Goal: Transaction & Acquisition: Purchase product/service

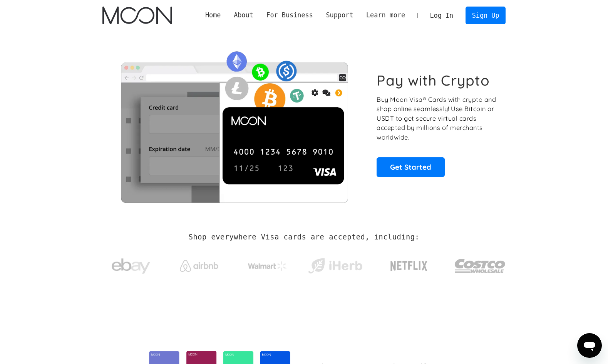
click at [451, 15] on link "Log In" at bounding box center [442, 15] width 36 height 17
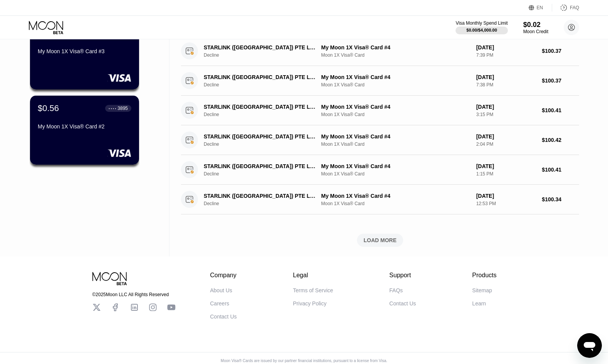
scroll to position [231, 0]
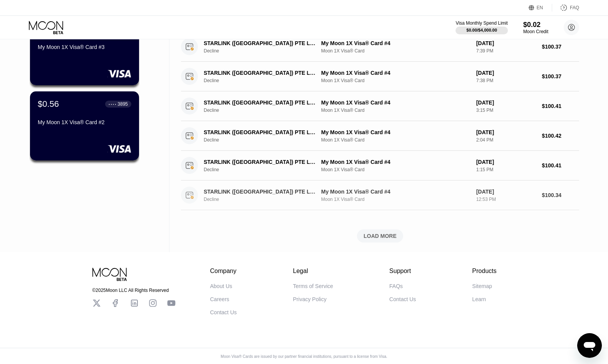
click at [247, 200] on div "Decline" at bounding box center [264, 199] width 121 height 5
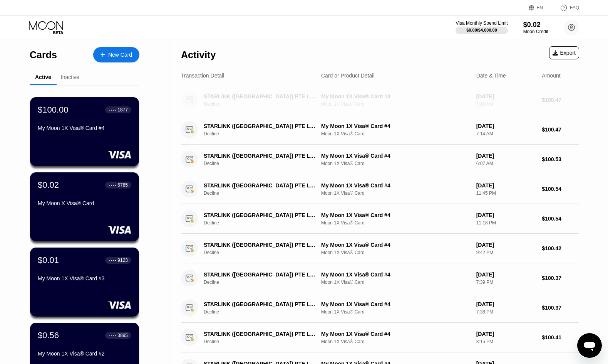
click at [243, 103] on div "Decline" at bounding box center [264, 103] width 121 height 5
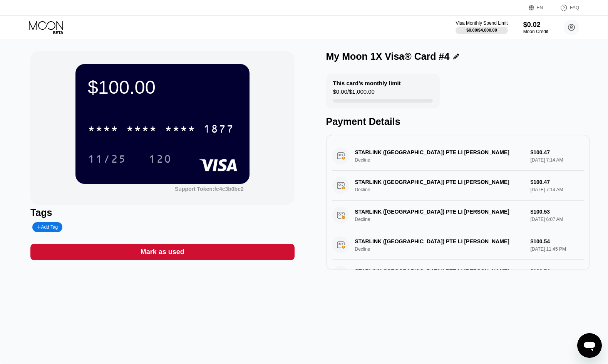
click at [379, 161] on div "STARLINK (FIJI) PTE LI Valletta FJ Decline $100.47 Sep 23, 2025 7:14 AM" at bounding box center [459, 156] width 252 height 30
click at [375, 183] on div "STARLINK (FIJI) PTE LI Valletta FJ Decline $100.47 Sep 23, 2025 7:14 AM" at bounding box center [459, 186] width 252 height 30
click at [383, 220] on div "STARLINK (FIJI) PTE LI Valletta FJ Decline $100.53 Sep 23, 2025 6:07 AM" at bounding box center [459, 215] width 252 height 30
click at [155, 129] on div "* * * *" at bounding box center [141, 130] width 31 height 12
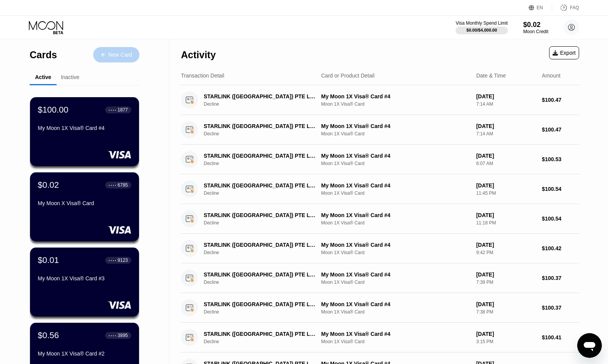
click at [110, 58] on div "New Card" at bounding box center [120, 55] width 24 height 7
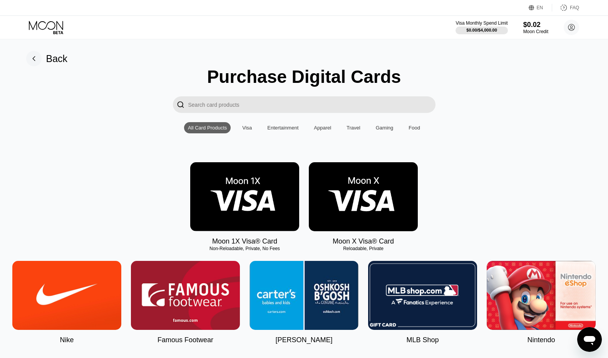
click at [251, 220] on img at bounding box center [244, 196] width 109 height 69
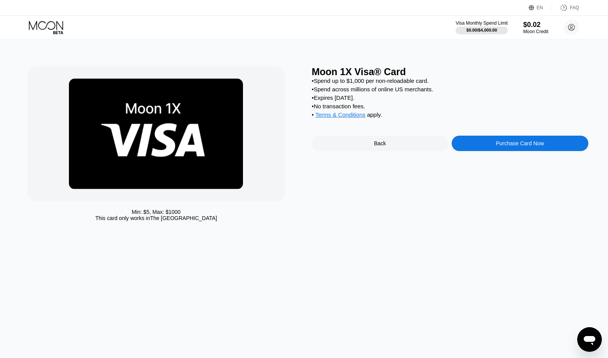
click at [493, 151] on div "Purchase Card Now" at bounding box center [520, 143] width 137 height 15
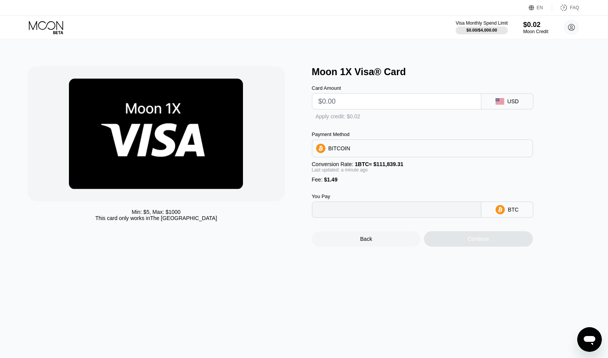
type input "0"
click at [348, 104] on input "text" at bounding box center [397, 101] width 156 height 15
type input "$1"
type input "0.00002227"
type input "$10"
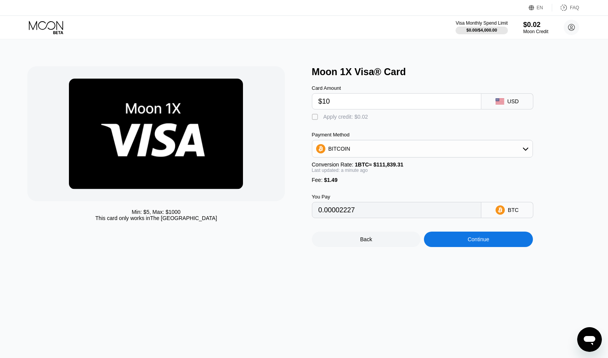
type input "0.00010274"
type input "$101"
type input "0.00091641"
click at [356, 154] on div "BITCOIN" at bounding box center [423, 148] width 220 height 15
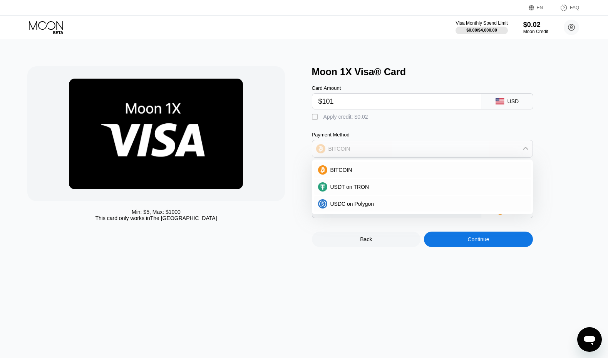
click at [356, 153] on div "BITCOIN" at bounding box center [423, 148] width 220 height 15
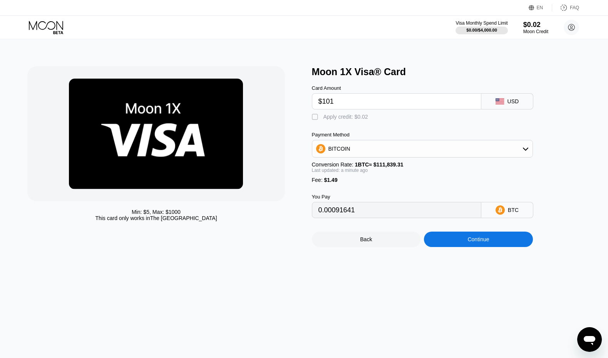
click at [460, 247] on div "Continue" at bounding box center [478, 239] width 109 height 15
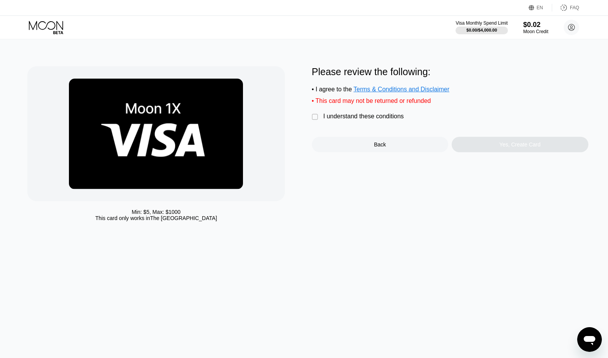
click at [370, 120] on div "I understand these conditions" at bounding box center [364, 116] width 81 height 7
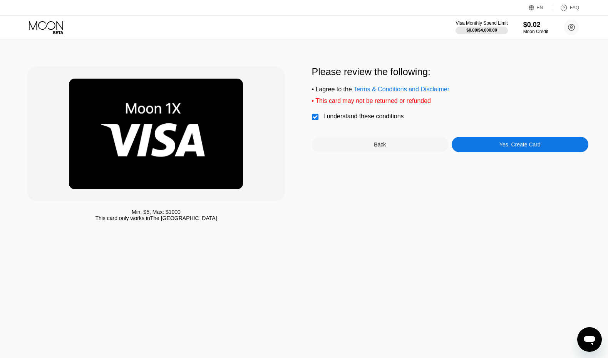
click at [504, 148] on div "Yes, Create Card" at bounding box center [520, 144] width 41 height 6
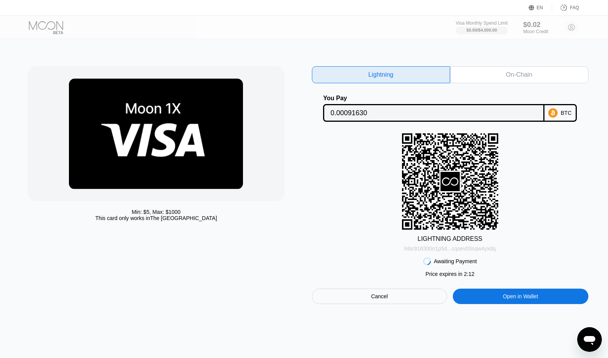
click at [477, 252] on div "lnbc916300n1p5d...cqsev03sqw4yxdq" at bounding box center [450, 248] width 91 height 6
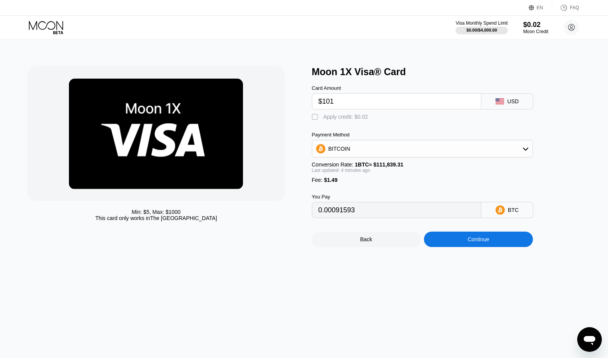
click at [344, 102] on input "$101" at bounding box center [397, 101] width 156 height 15
type input "$101.5"
type input "0.00092040"
type input "$101."
type input "0.00091593"
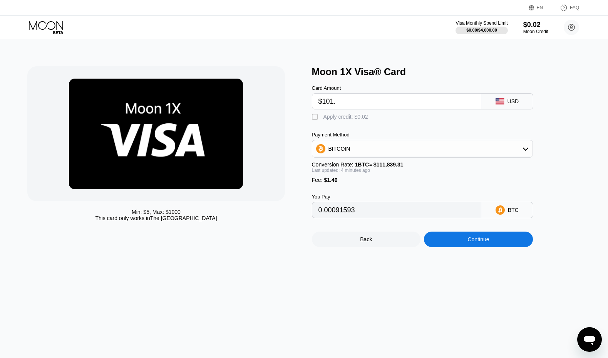
type input "$101.7"
type input "0.00092219"
type input "$101.7"
click at [488, 247] on div "Continue" at bounding box center [478, 239] width 109 height 15
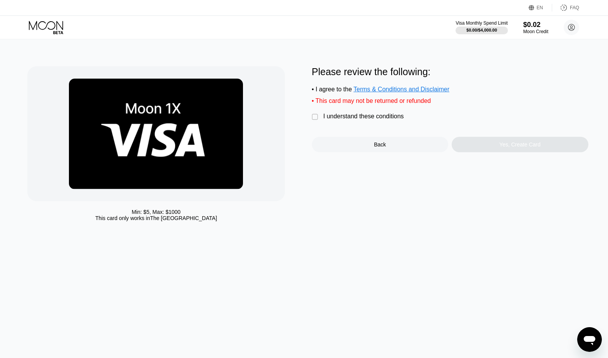
click at [381, 120] on div "I understand these conditions" at bounding box center [364, 116] width 81 height 7
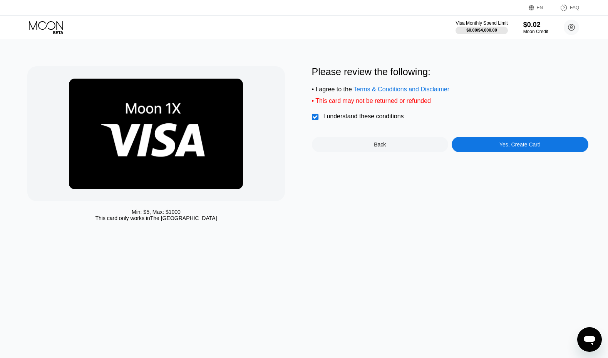
click at [500, 152] on div "Yes, Create Card" at bounding box center [520, 144] width 137 height 15
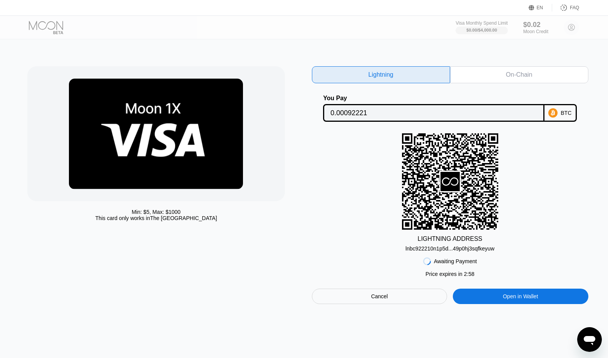
click at [460, 250] on div "lnbc922210n1p5d...49p0hj3sqfkeyuw" at bounding box center [450, 248] width 89 height 6
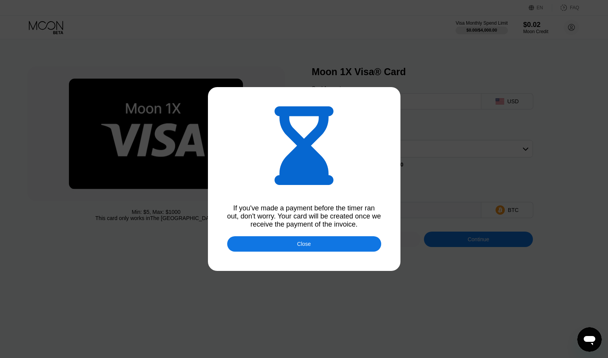
type input "0.00092223"
click at [366, 249] on div "Close" at bounding box center [304, 243] width 154 height 15
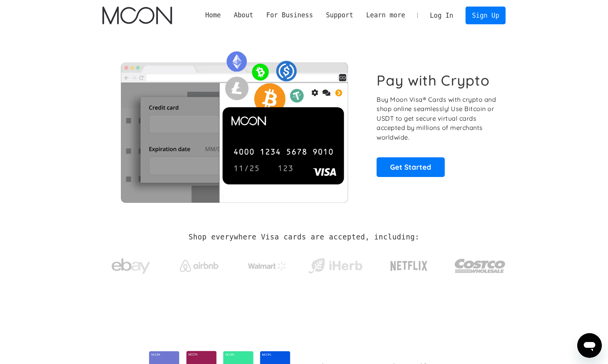
click at [440, 12] on link "Log In" at bounding box center [442, 15] width 36 height 17
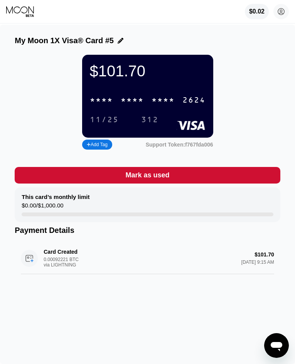
click at [188, 105] on div "2624" at bounding box center [193, 100] width 23 height 9
click at [111, 124] on div "11/25" at bounding box center [104, 120] width 29 height 9
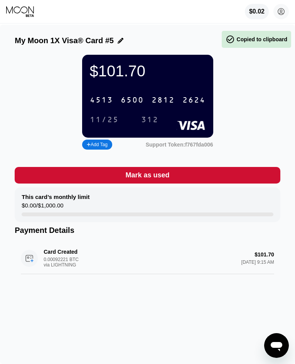
click at [138, 125] on div "312" at bounding box center [149, 119] width 29 height 13
click at [150, 124] on div "312" at bounding box center [149, 120] width 17 height 9
click at [111, 216] on div at bounding box center [148, 214] width 252 height 4
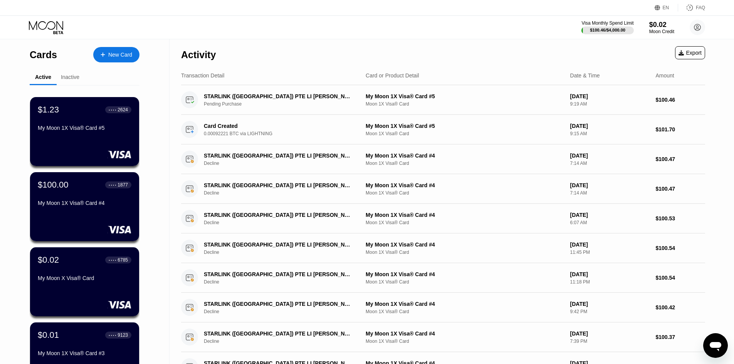
click at [300, 344] on icon "Open messaging window" at bounding box center [716, 346] width 14 height 14
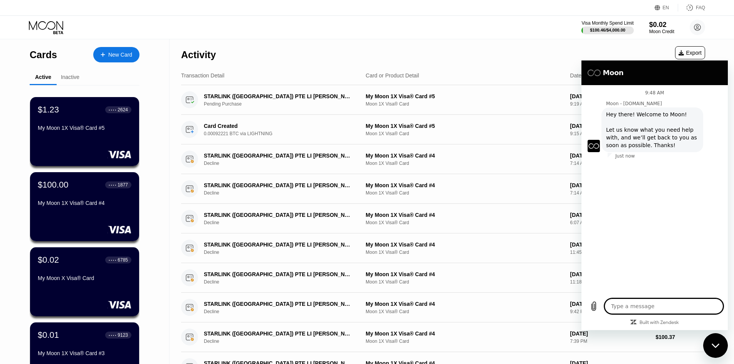
type textarea "x"
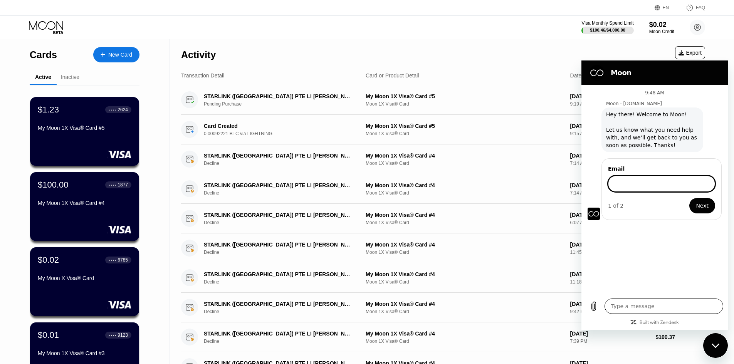
click at [300, 308] on textarea at bounding box center [664, 306] width 119 height 15
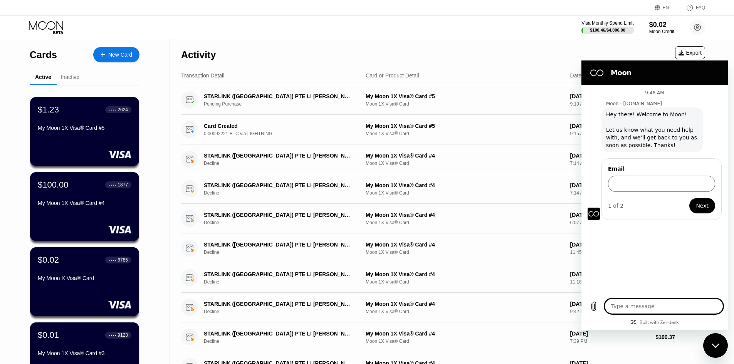
type textarea "s"
type textarea "x"
type textarea "س"
type textarea "x"
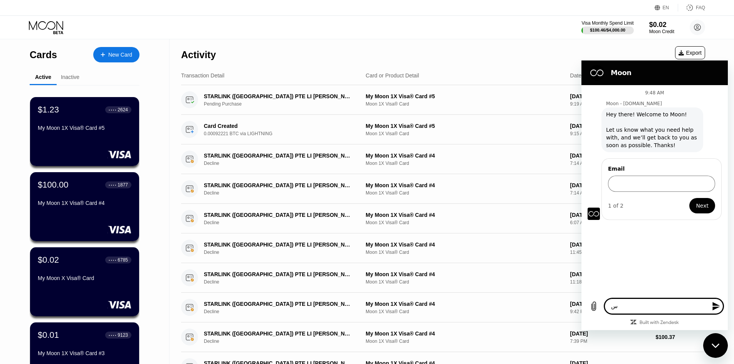
type textarea "سل"
type textarea "x"
type textarea "سلا"
type textarea "x"
type textarea "سلام"
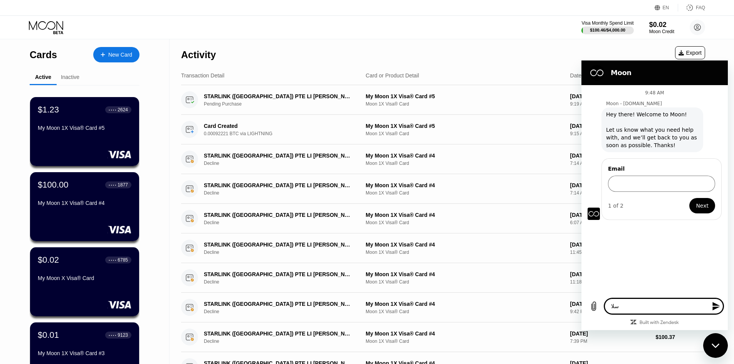
type textarea "x"
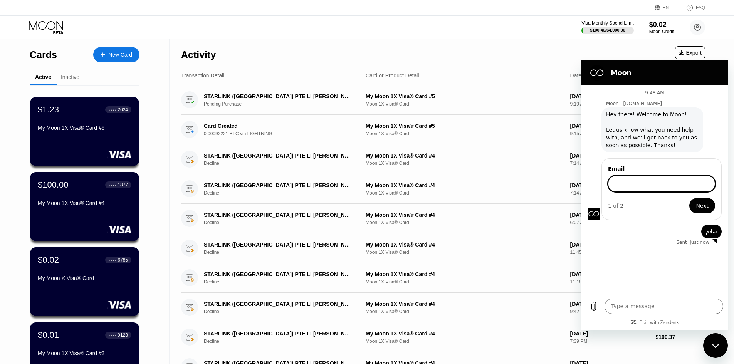
click at [300, 188] on input "Email" at bounding box center [661, 184] width 107 height 16
type input "[EMAIL_ADDRESS][DOMAIN_NAME]"
click at [300, 203] on span "Next" at bounding box center [702, 205] width 13 height 9
type textarea "x"
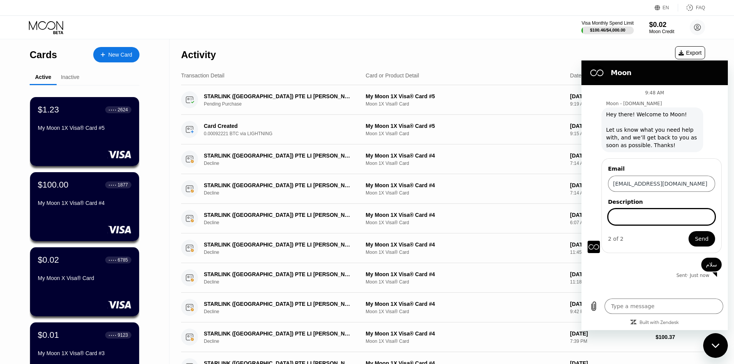
click at [300, 220] on input "Description" at bounding box center [661, 217] width 107 height 16
type input "resharj"
click at [300, 234] on button "Send" at bounding box center [702, 238] width 27 height 15
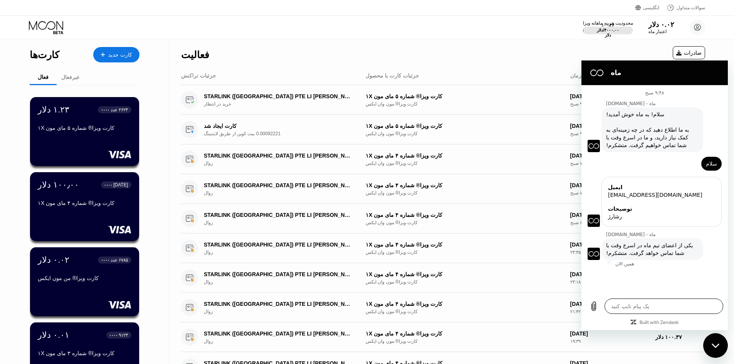
click at [300, 307] on textarea at bounding box center [664, 306] width 119 height 15
click at [82, 144] on div "۱.۲۳ دلار ● ● ● ● ۲۶۲۴ عدد کارت ویزا® شماره ۵ مای مون ۱X" at bounding box center [85, 132] width 110 height 70
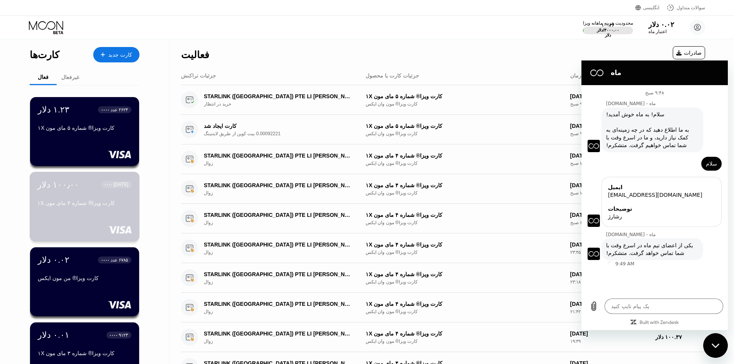
click at [89, 179] on div "۱۰۰٫۰۰ دلار ● ● ● ● ۱۸۷۷ میلادی کارت ویزا® شماره ۴ مای مون ۱X" at bounding box center [85, 207] width 110 height 70
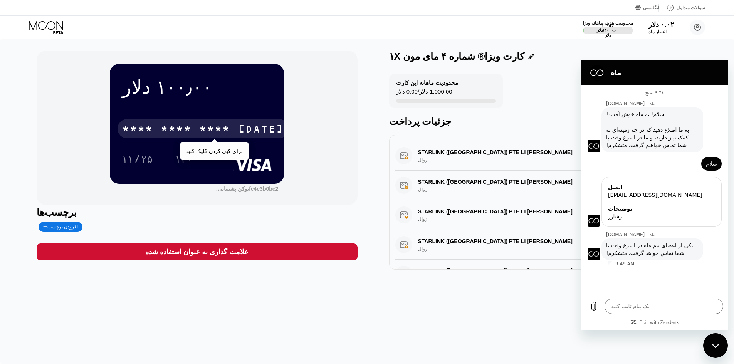
click at [204, 124] on font "*" at bounding box center [203, 130] width 8 height 12
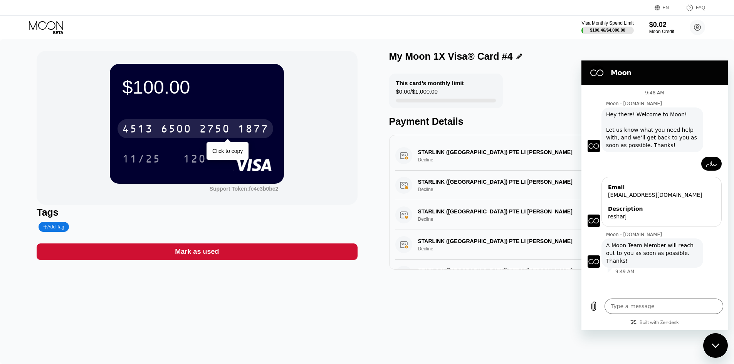
click at [226, 128] on div "2750" at bounding box center [214, 130] width 31 height 12
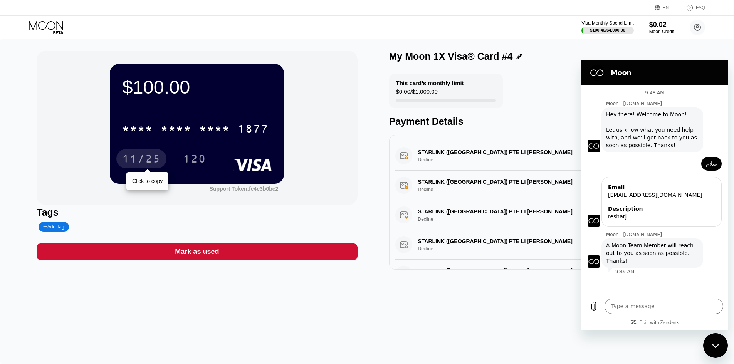
click at [152, 158] on div "11/25" at bounding box center [141, 160] width 39 height 12
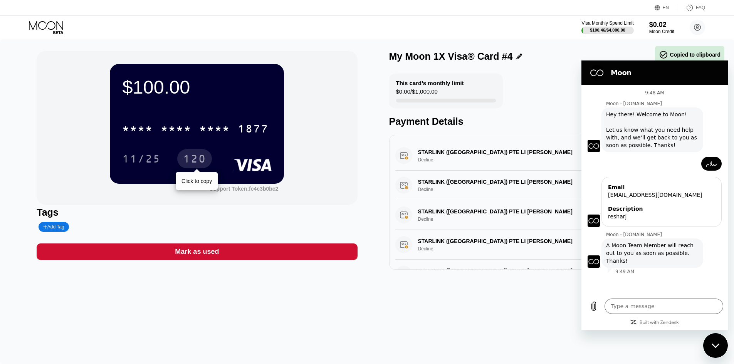
click at [192, 157] on div "120" at bounding box center [194, 160] width 23 height 12
type textarea "x"
